Goal: Task Accomplishment & Management: Use online tool/utility

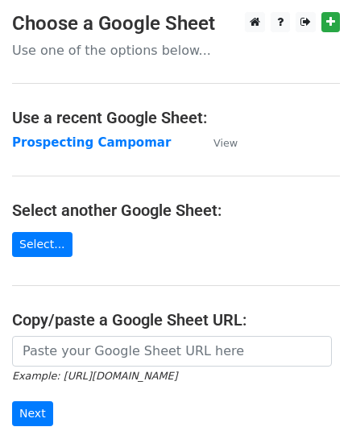
click at [100, 144] on strong "Prospecting Campomar" at bounding box center [91, 142] width 159 height 14
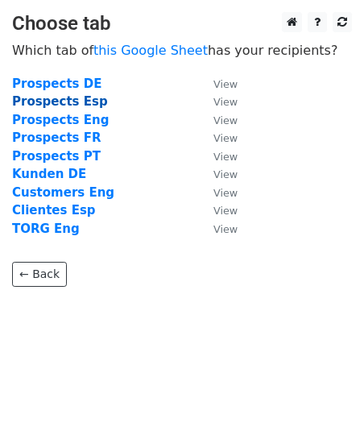
click at [80, 105] on strong "Prospects Esp" at bounding box center [60, 101] width 96 height 14
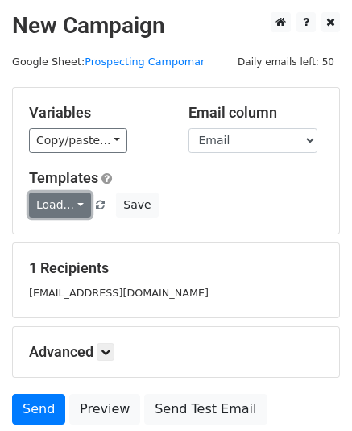
click at [79, 205] on link "Load..." at bounding box center [60, 204] width 62 height 25
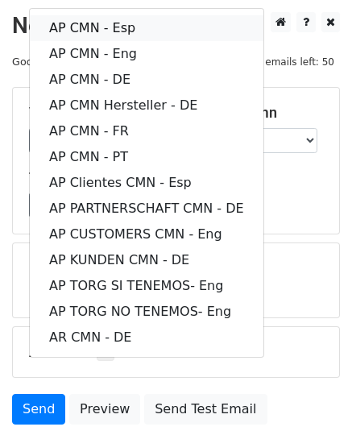
click at [155, 31] on link "AP CMN - Esp" at bounding box center [146, 28] width 233 height 26
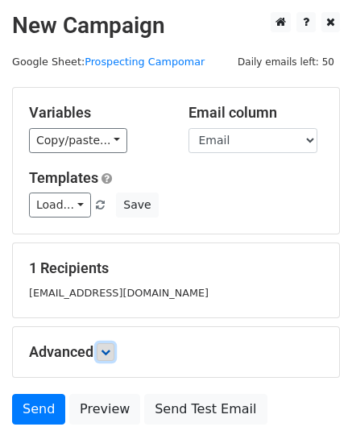
click at [104, 352] on icon at bounding box center [106, 352] width 10 height 10
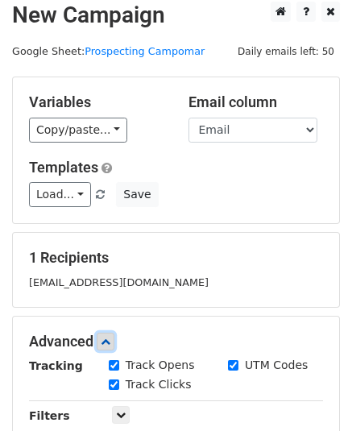
scroll to position [161, 0]
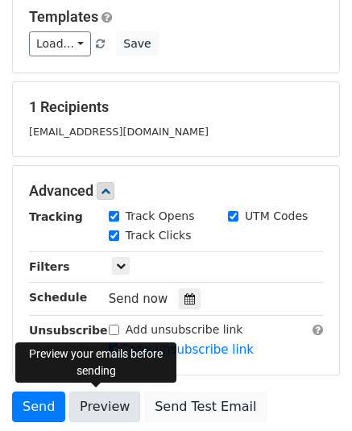
click at [116, 407] on link "Preview" at bounding box center [104, 406] width 71 height 31
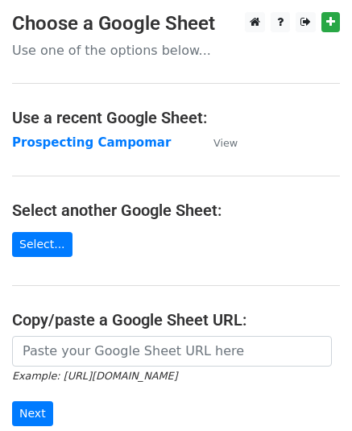
click at [89, 142] on strong "Prospecting Campomar" at bounding box center [91, 142] width 159 height 14
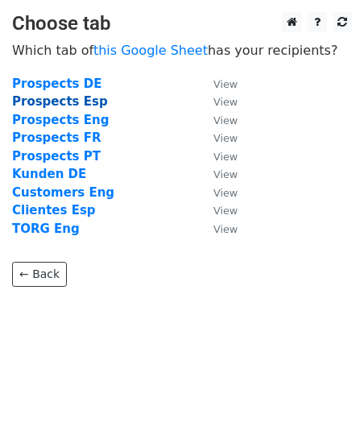
click at [80, 105] on strong "Prospects Esp" at bounding box center [60, 101] width 96 height 14
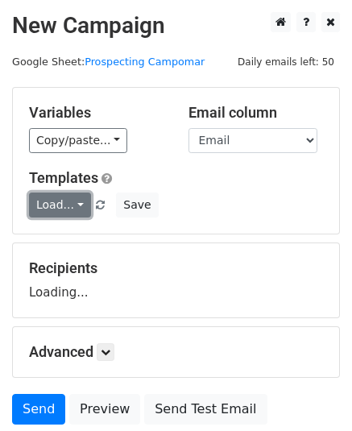
click at [77, 203] on link "Load..." at bounding box center [60, 204] width 62 height 25
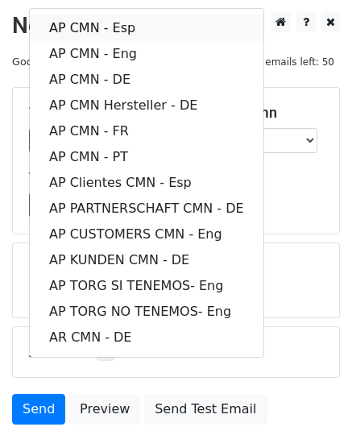
click at [132, 31] on link "AP CMN - Esp" at bounding box center [146, 28] width 233 height 26
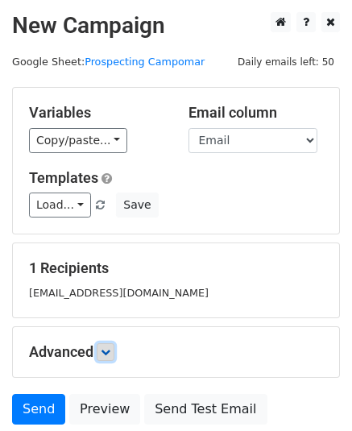
click at [110, 347] on icon at bounding box center [106, 352] width 10 height 10
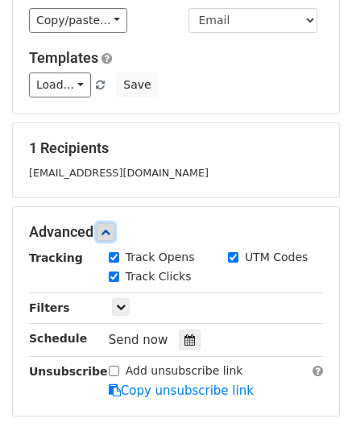
scroll to position [161, 0]
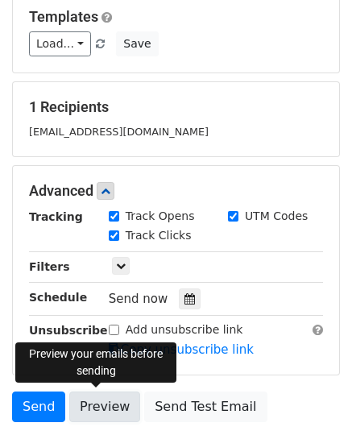
click at [103, 400] on link "Preview" at bounding box center [104, 406] width 71 height 31
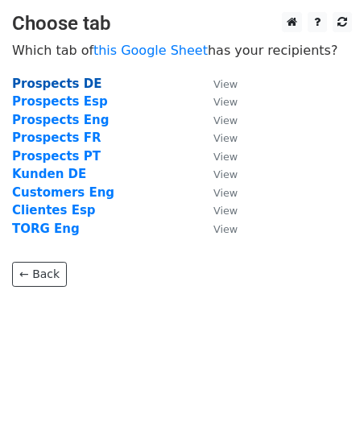
click at [76, 85] on strong "Prospects DE" at bounding box center [56, 83] width 89 height 14
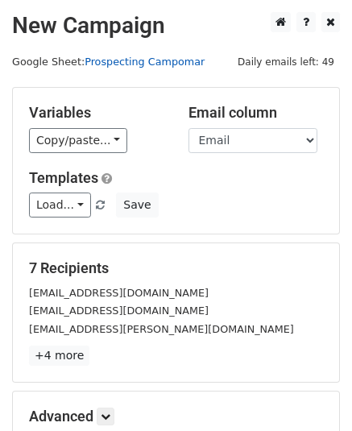
click at [150, 63] on link "Prospecting Campomar" at bounding box center [145, 62] width 120 height 12
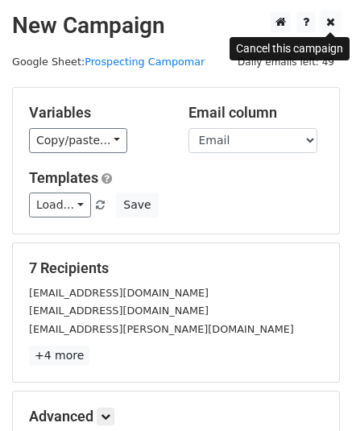
drag, startPoint x: 328, startPoint y: 20, endPoint x: 277, endPoint y: 35, distance: 53.5
click at [328, 20] on icon at bounding box center [330, 21] width 9 height 11
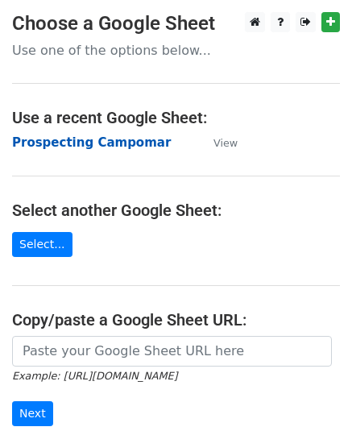
click at [97, 139] on strong "Prospecting Campomar" at bounding box center [91, 142] width 159 height 14
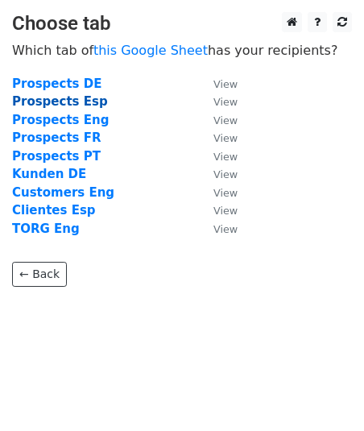
click at [72, 100] on strong "Prospects Esp" at bounding box center [60, 101] width 96 height 14
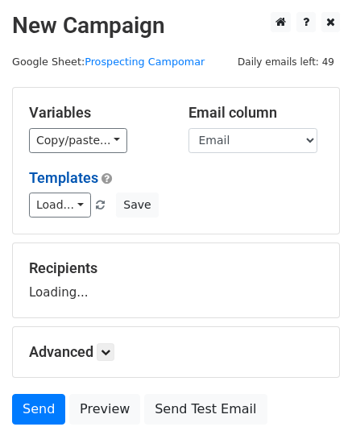
scroll to position [80, 0]
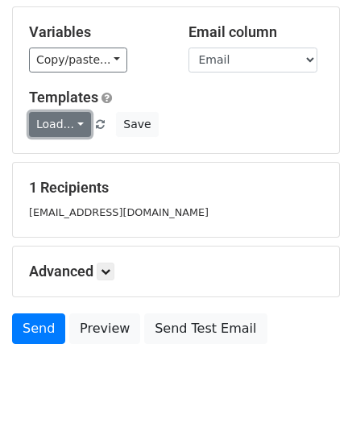
click at [72, 122] on link "Load..." at bounding box center [60, 124] width 62 height 25
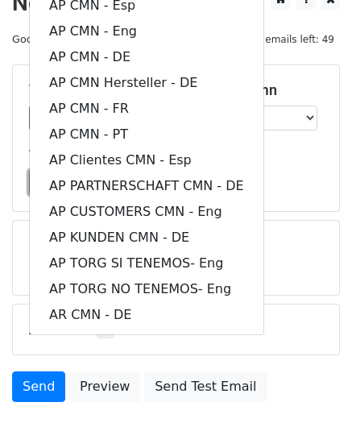
scroll to position [0, 0]
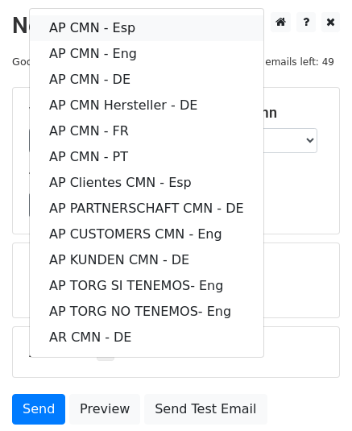
click at [129, 29] on link "AP CMN - Esp" at bounding box center [146, 28] width 233 height 26
